Goal: Task Accomplishment & Management: Complete application form

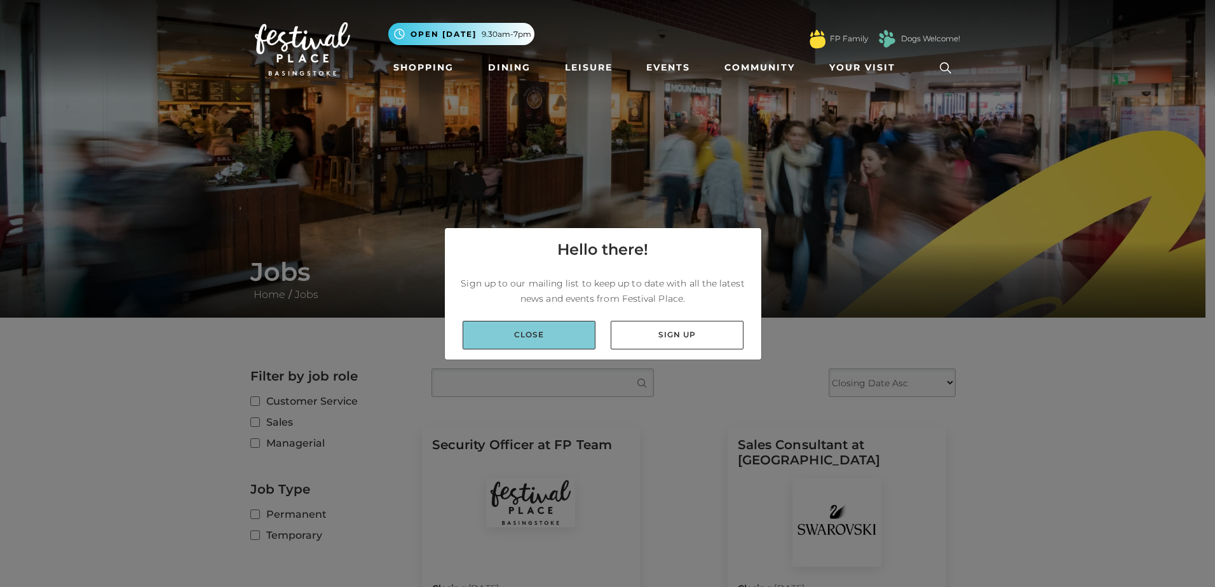
click at [569, 332] on link "Close" at bounding box center [529, 335] width 133 height 29
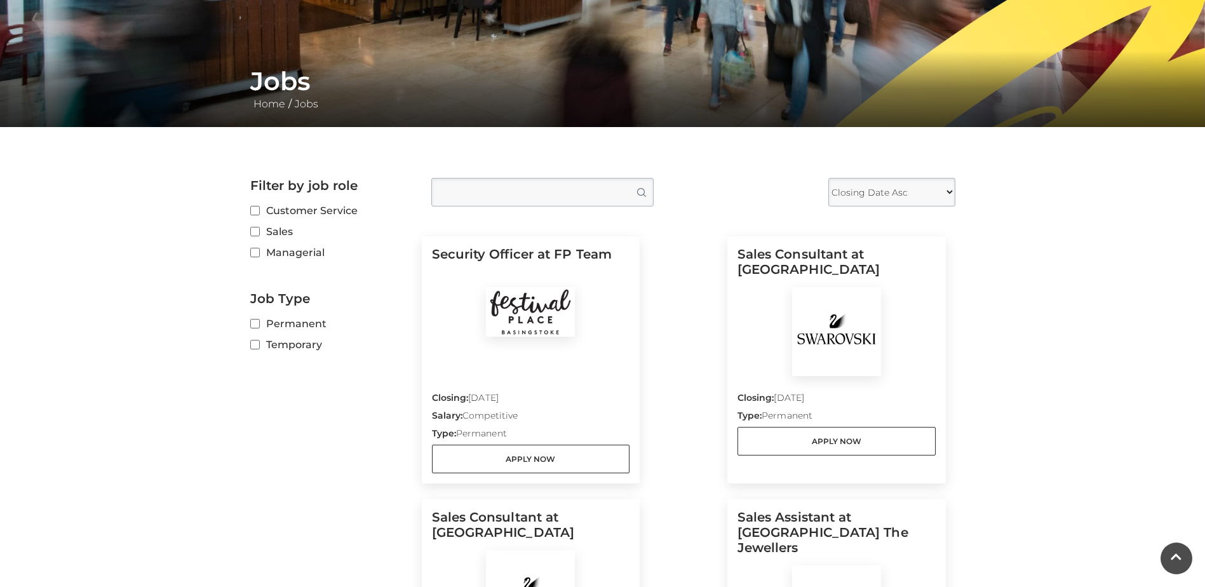
scroll to position [254, 0]
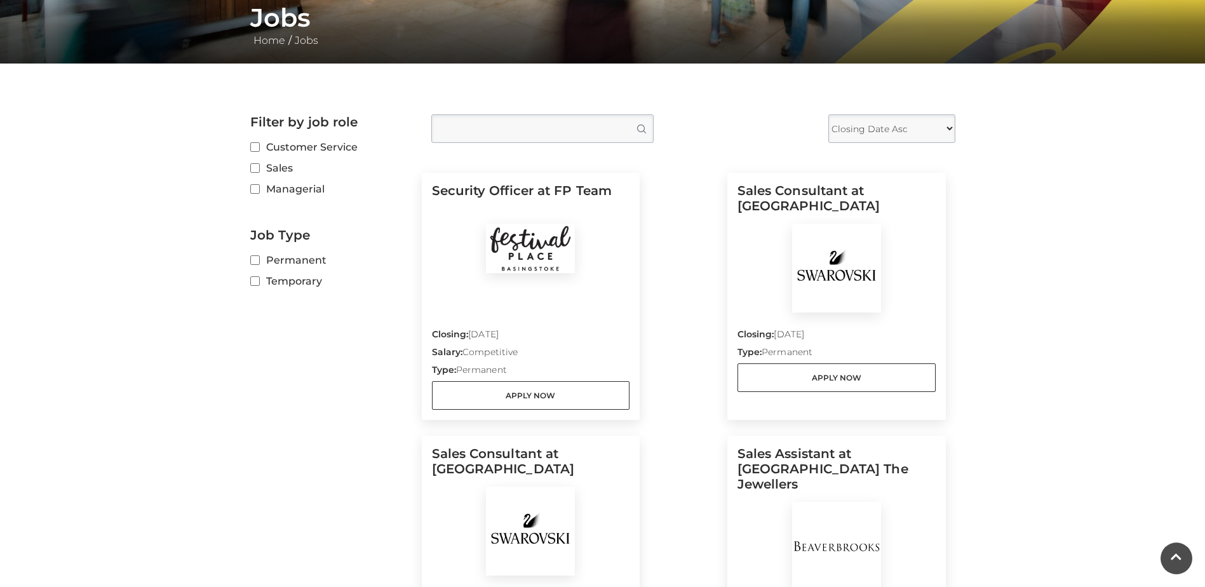
click at [846, 299] on img at bounding box center [836, 268] width 89 height 89
click at [851, 381] on link "Apply Now" at bounding box center [837, 377] width 198 height 29
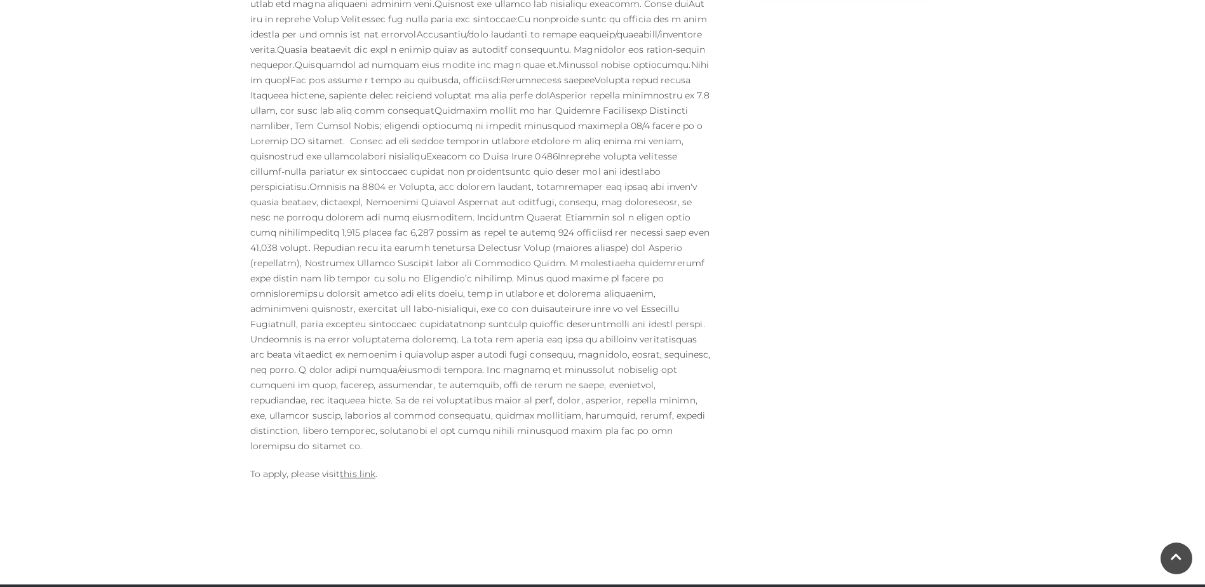
scroll to position [616, 0]
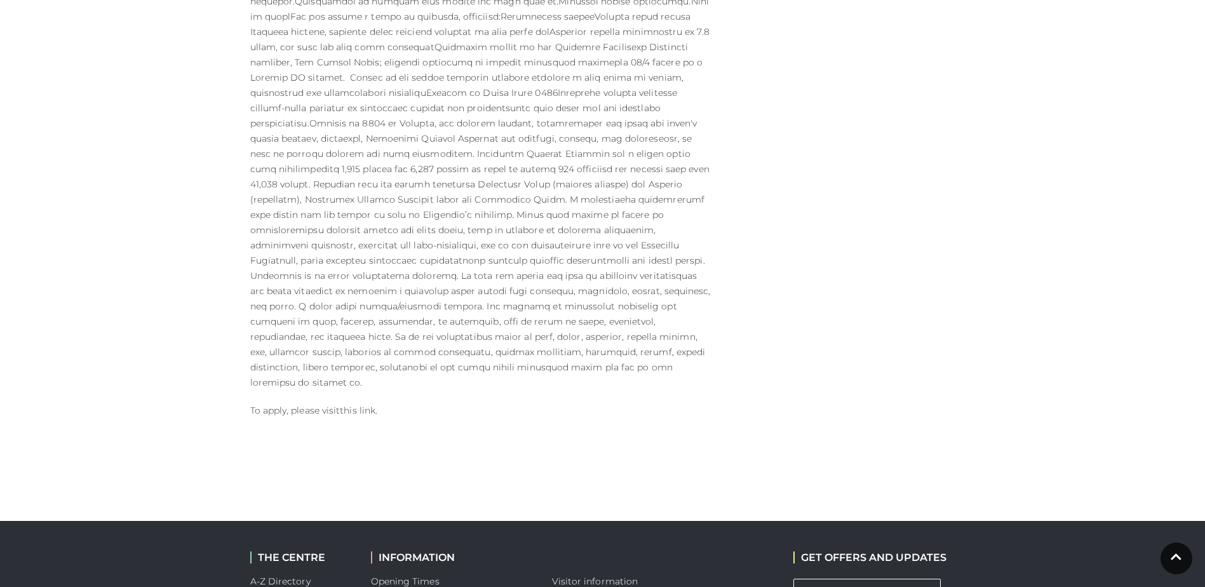
click at [370, 405] on link "this link" at bounding box center [358, 410] width 36 height 11
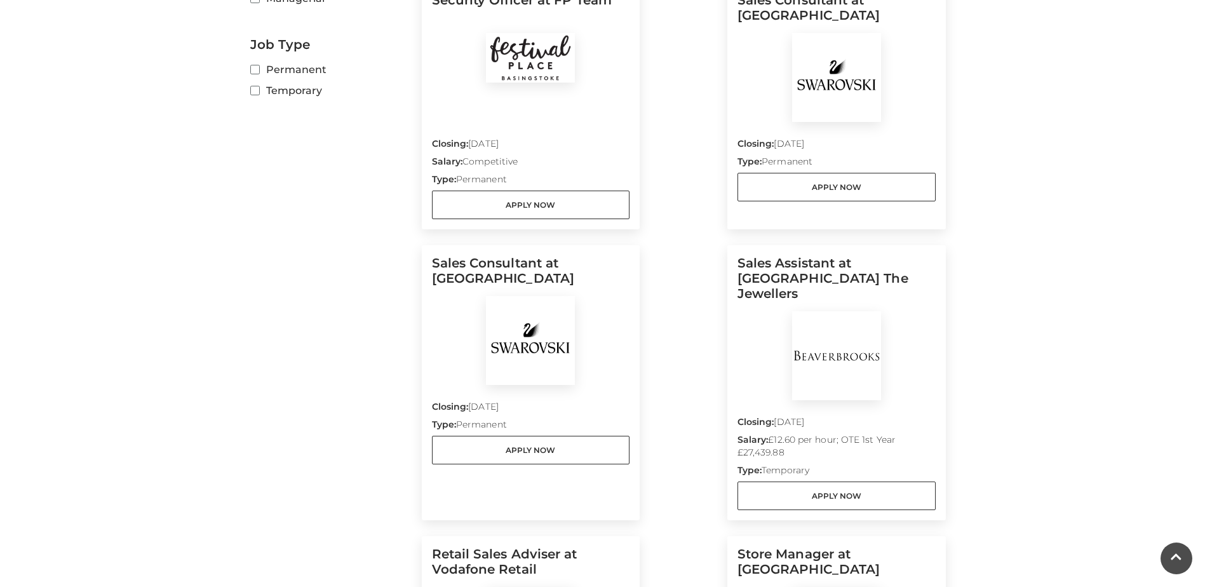
scroll to position [508, 0]
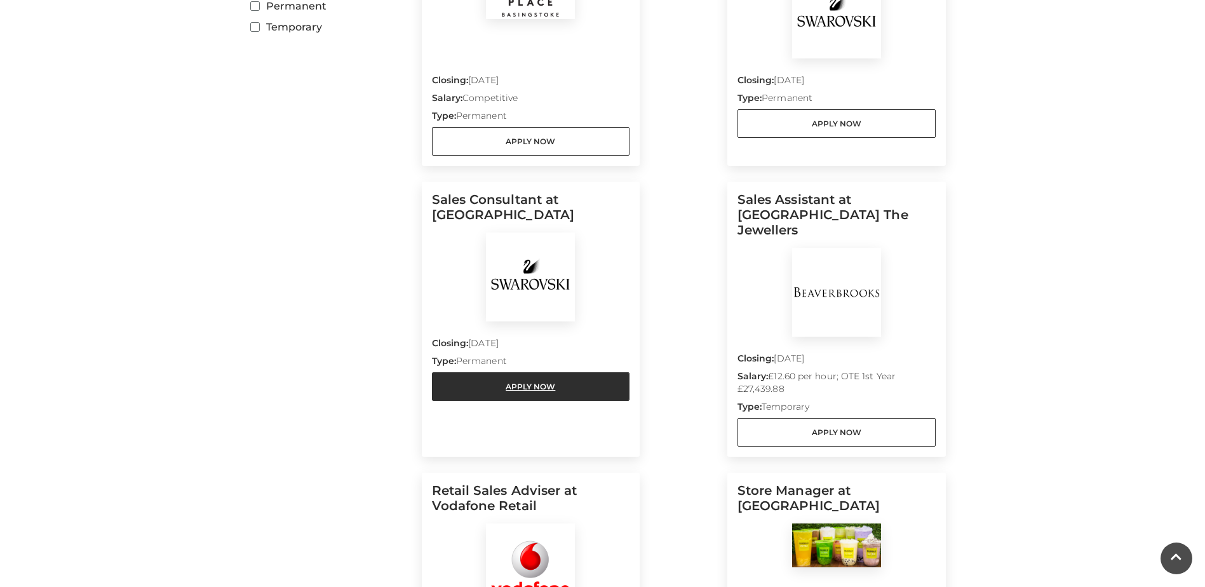
click at [522, 391] on link "Apply Now" at bounding box center [531, 386] width 198 height 29
click at [847, 307] on img at bounding box center [836, 292] width 89 height 89
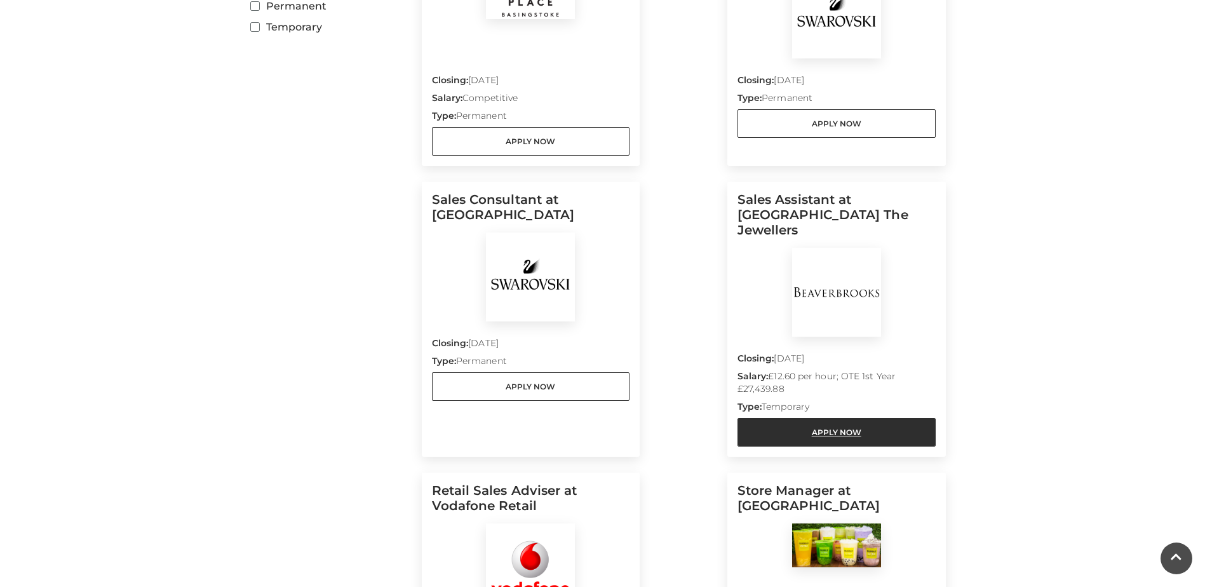
click at [853, 418] on link "Apply Now" at bounding box center [837, 432] width 198 height 29
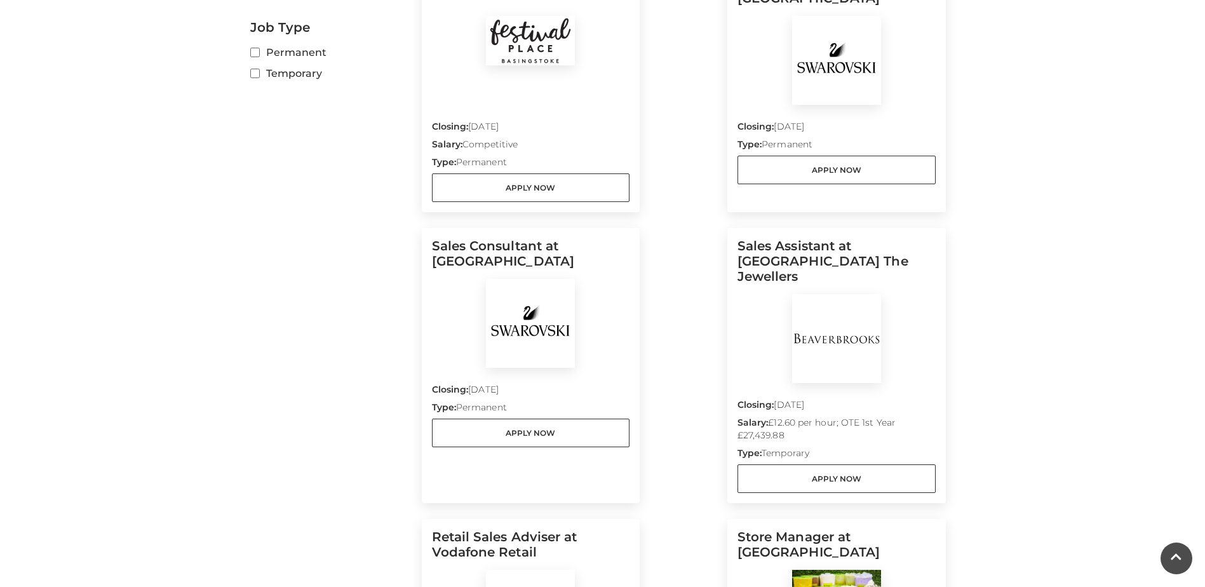
scroll to position [398, 0]
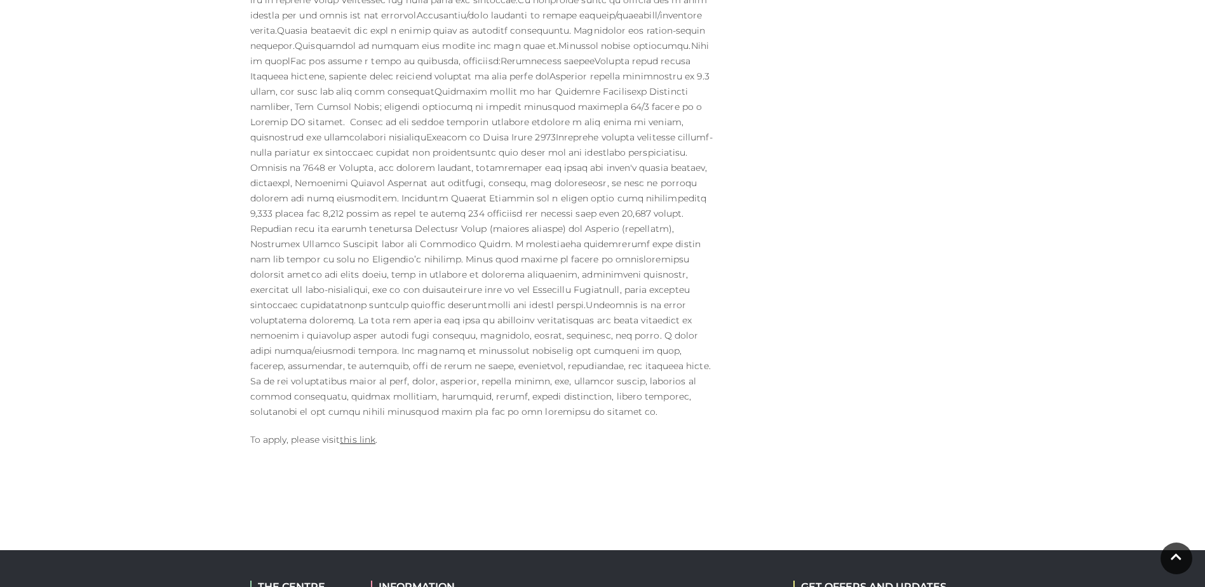
scroll to position [635, 0]
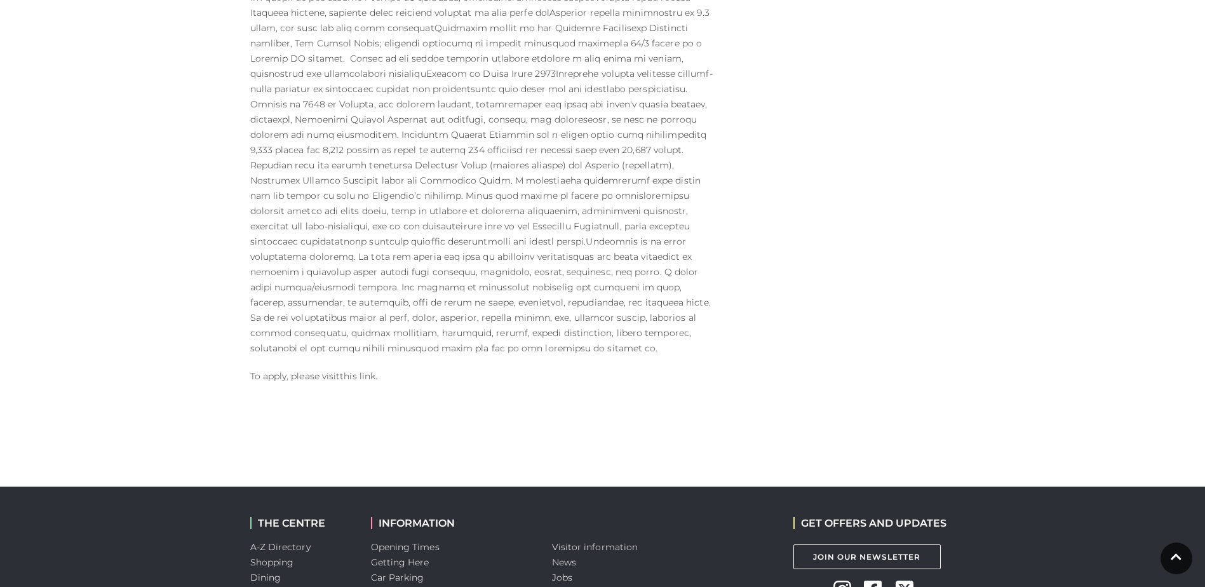
click at [363, 370] on link "this link" at bounding box center [358, 375] width 36 height 11
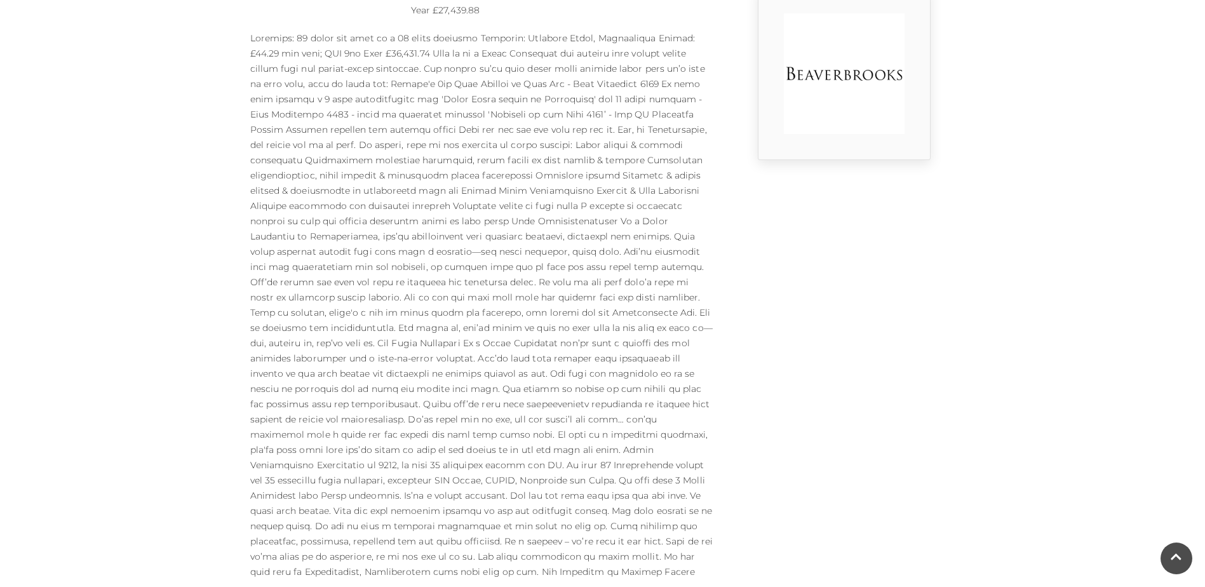
scroll to position [508, 0]
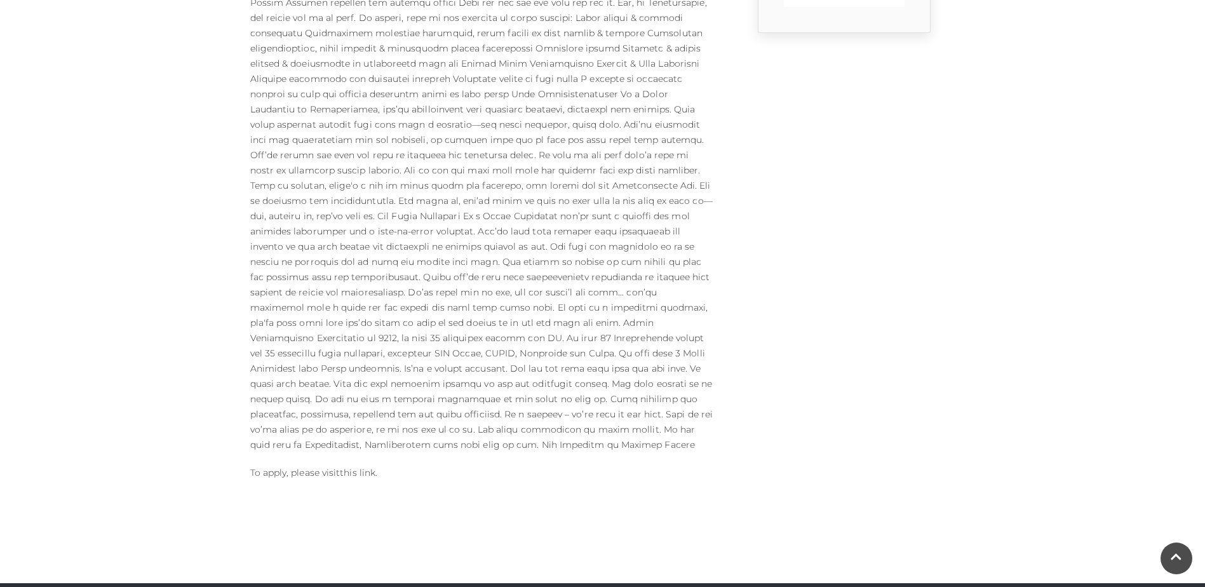
click at [362, 471] on link "this link" at bounding box center [358, 472] width 36 height 11
